Goal: Task Accomplishment & Management: Manage account settings

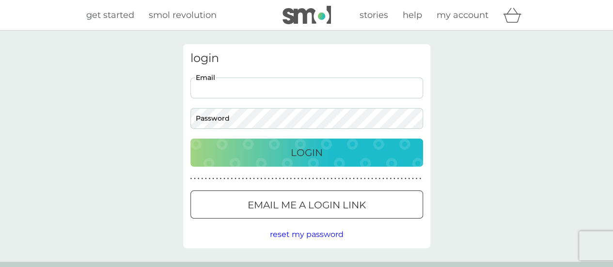
click at [256, 87] on input "Email" at bounding box center [307, 88] width 233 height 21
type input "audreyrex@btinternet.com"
click at [309, 152] on p "Login" at bounding box center [307, 153] width 32 height 16
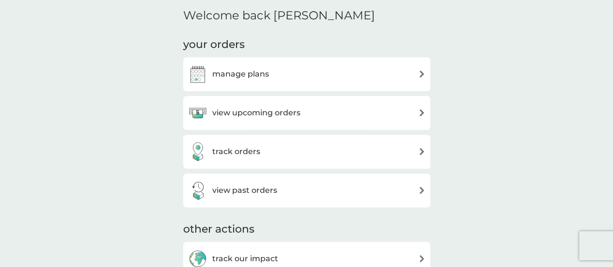
scroll to position [291, 0]
click at [419, 74] on img at bounding box center [422, 73] width 7 height 7
